Goal: Use online tool/utility: Use online tool/utility

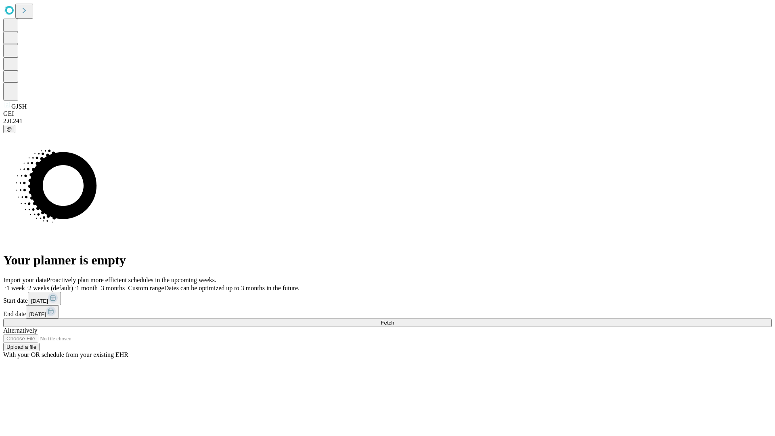
click at [394, 320] on span "Fetch" at bounding box center [387, 323] width 13 height 6
